Goal: Check status: Check status

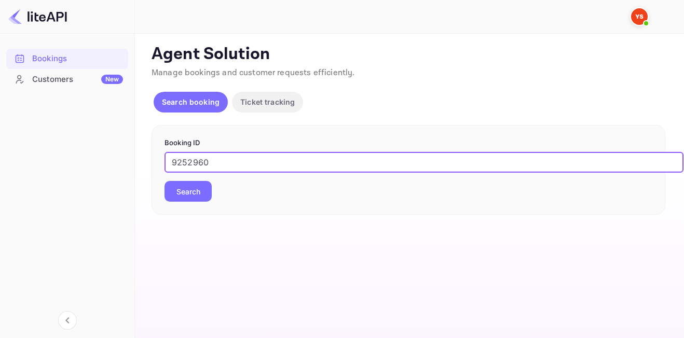
type input "9252960"
click at [164, 181] on button "Search" at bounding box center [187, 191] width 47 height 21
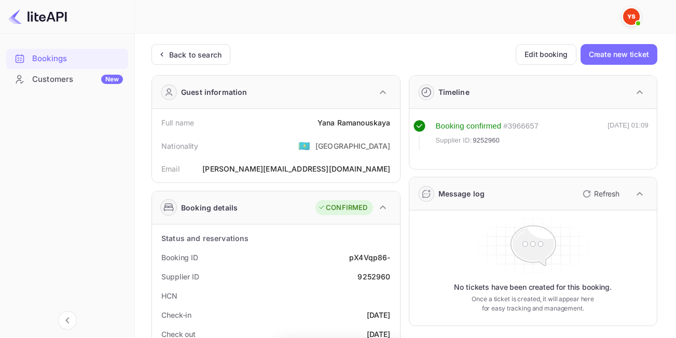
click at [331, 235] on div "Status and reservations" at bounding box center [276, 238] width 240 height 19
drag, startPoint x: 358, startPoint y: 276, endPoint x: 392, endPoint y: 281, distance: 35.1
click at [392, 281] on div "Supplier ID 9252960" at bounding box center [276, 276] width 240 height 19
copy div "9252960"
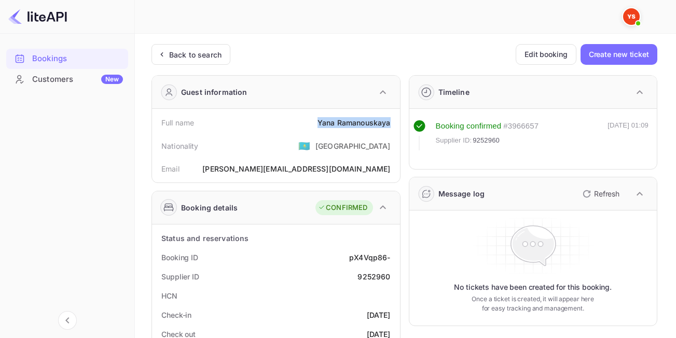
drag, startPoint x: 318, startPoint y: 121, endPoint x: 389, endPoint y: 124, distance: 71.7
click at [389, 124] on div "[PERSON_NAME]" at bounding box center [354, 122] width 73 height 11
copy div "[PERSON_NAME]"
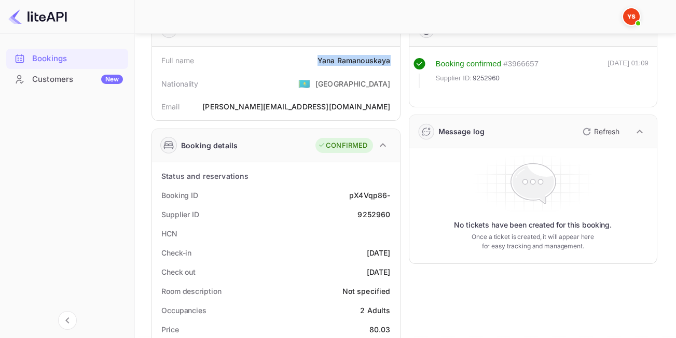
scroll to position [171, 0]
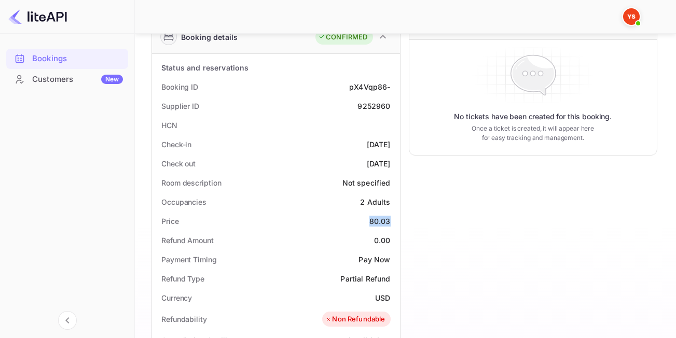
drag, startPoint x: 368, startPoint y: 222, endPoint x: 394, endPoint y: 222, distance: 26.0
click at [394, 222] on div "Price 80.03" at bounding box center [276, 221] width 240 height 19
copy div "80.03"
drag, startPoint x: 373, startPoint y: 297, endPoint x: 394, endPoint y: 301, distance: 21.6
click at [394, 301] on div "Currency USD" at bounding box center [276, 298] width 240 height 19
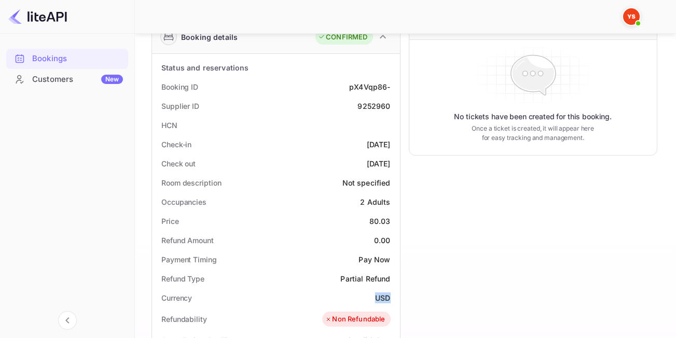
copy div "USD"
